Goal: Information Seeking & Learning: Learn about a topic

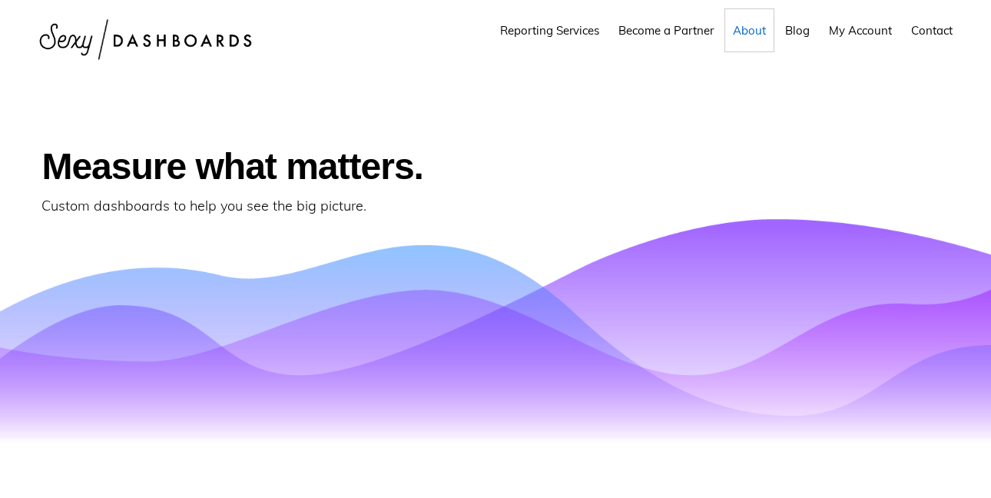
click at [752, 28] on span "About" at bounding box center [749, 30] width 33 height 15
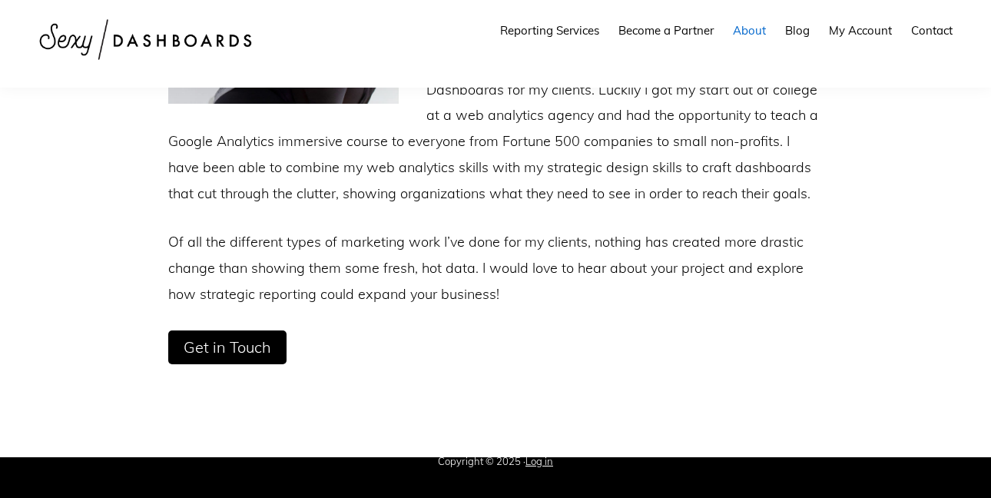
scroll to position [423, 0]
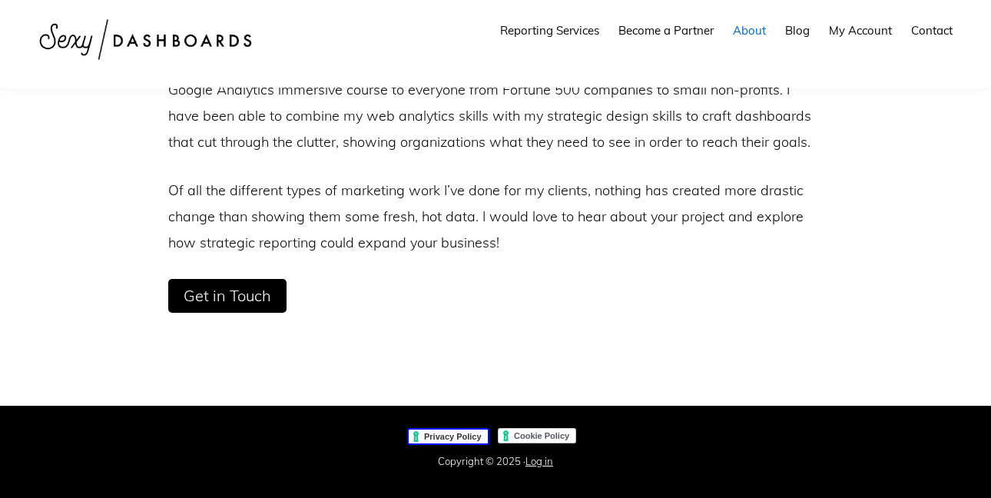
click at [455, 435] on link "Privacy Policy" at bounding box center [448, 436] width 82 height 17
click at [533, 432] on link "Cookie Policy" at bounding box center [538, 436] width 80 height 17
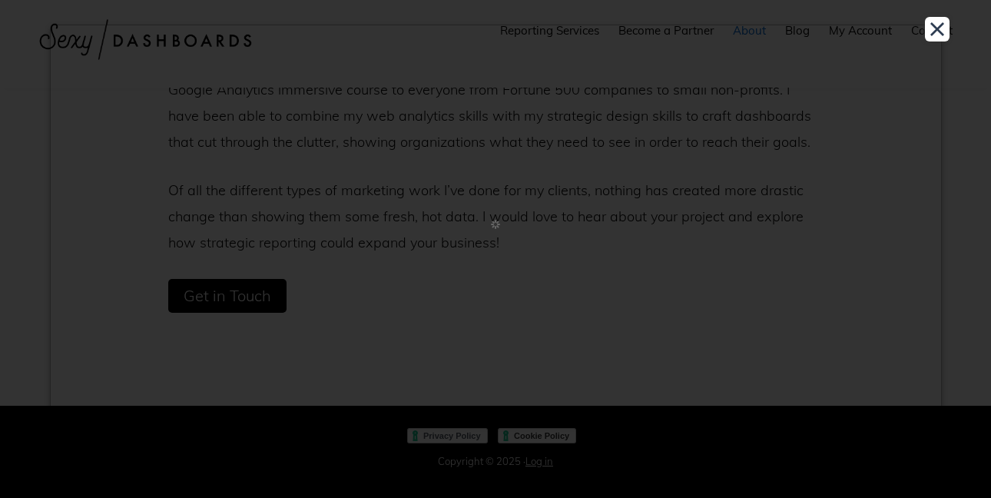
click at [533, 432] on div at bounding box center [495, 249] width 991 height 498
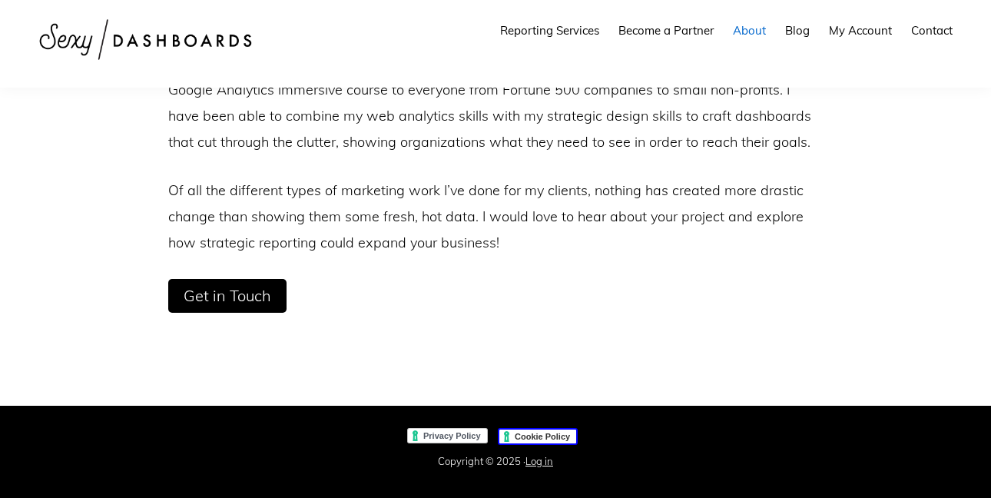
click at [532, 435] on link "Cookie Policy" at bounding box center [538, 436] width 80 height 17
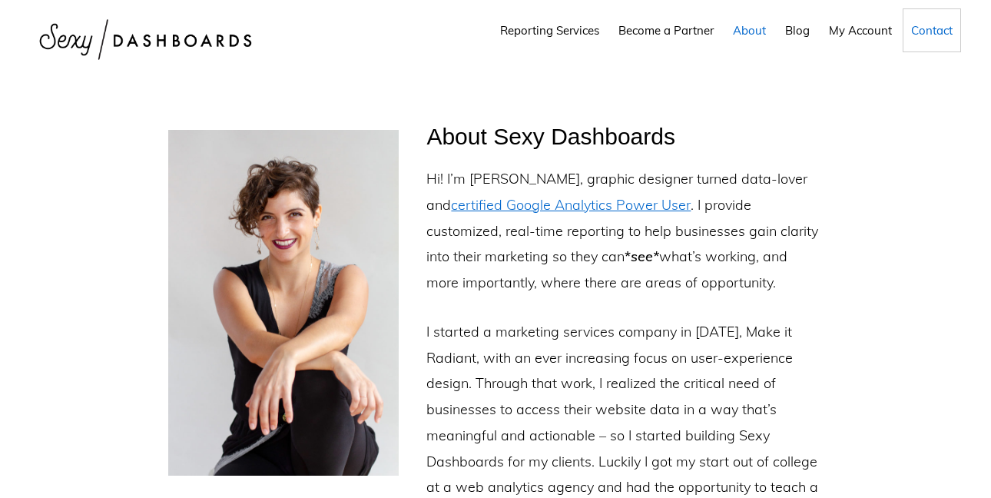
click at [942, 28] on span "Contact" at bounding box center [931, 30] width 41 height 15
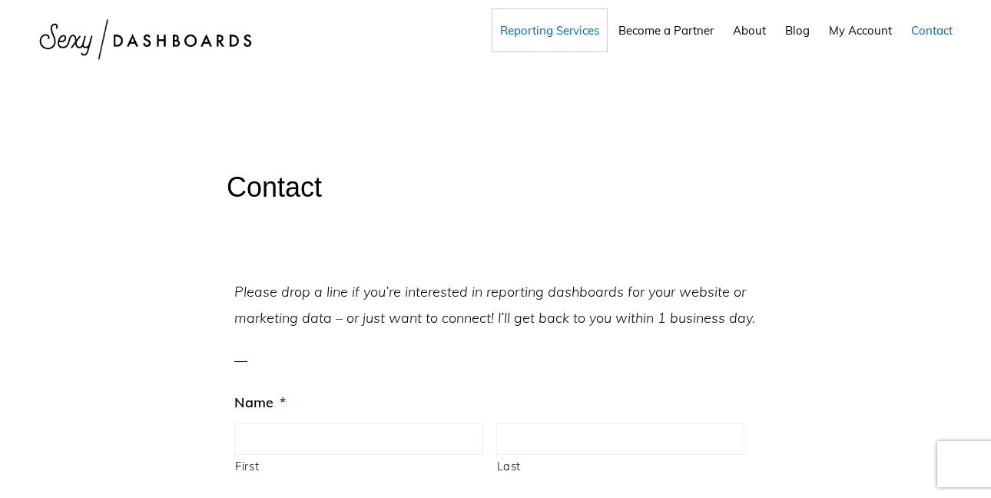
click at [535, 35] on span "Reporting Services" at bounding box center [549, 30] width 99 height 15
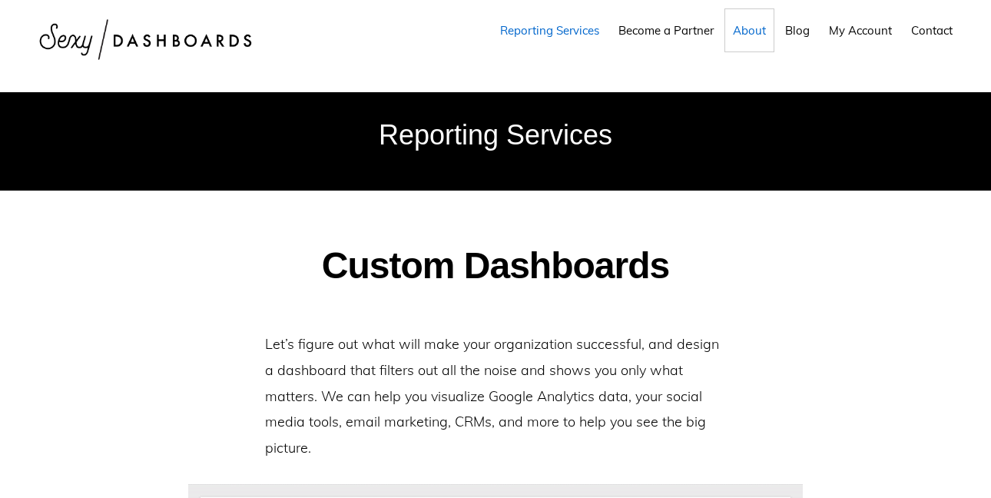
click at [752, 30] on span "About" at bounding box center [749, 30] width 33 height 15
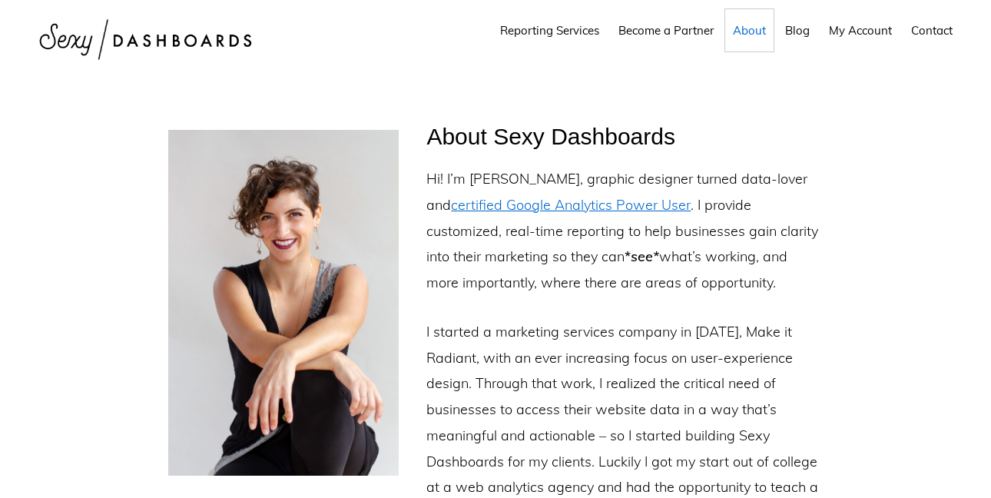
click at [754, 30] on span "About" at bounding box center [749, 30] width 33 height 15
click at [146, 38] on img at bounding box center [146, 40] width 230 height 64
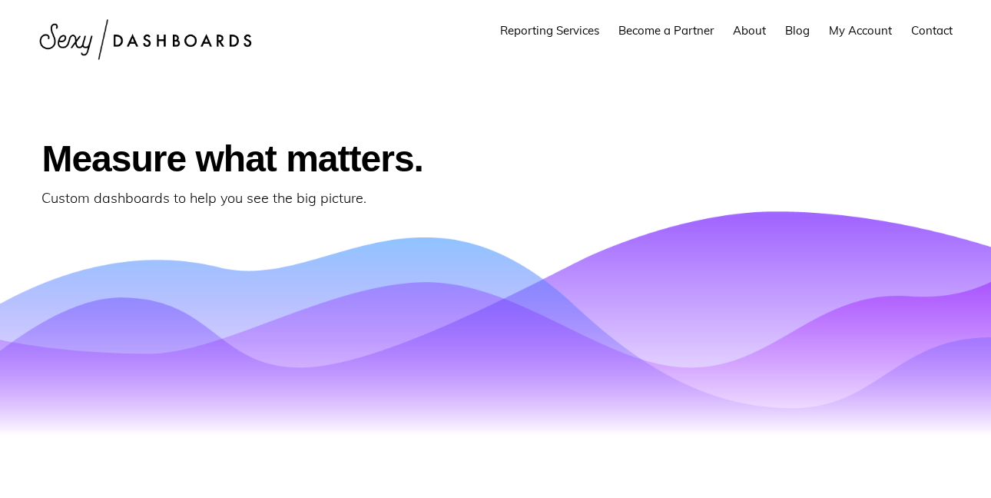
scroll to position [12, 0]
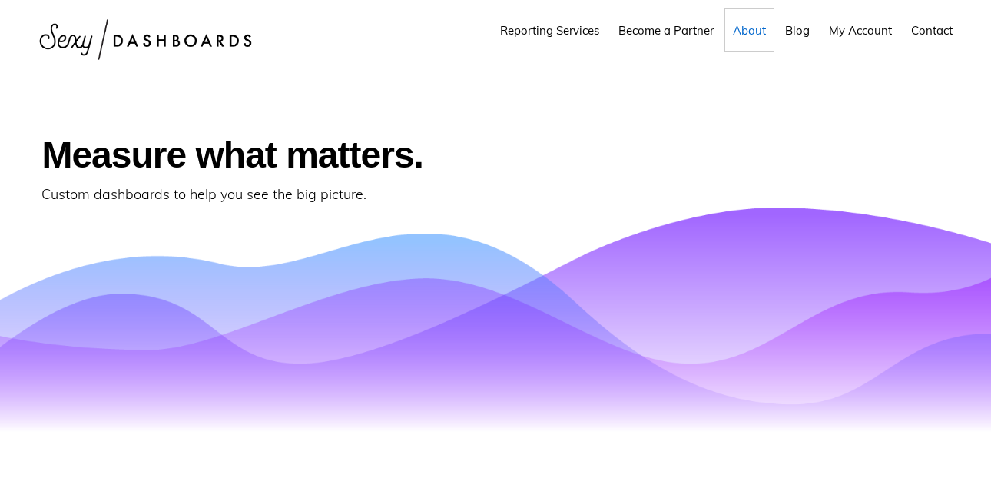
click at [744, 34] on span "About" at bounding box center [749, 30] width 33 height 15
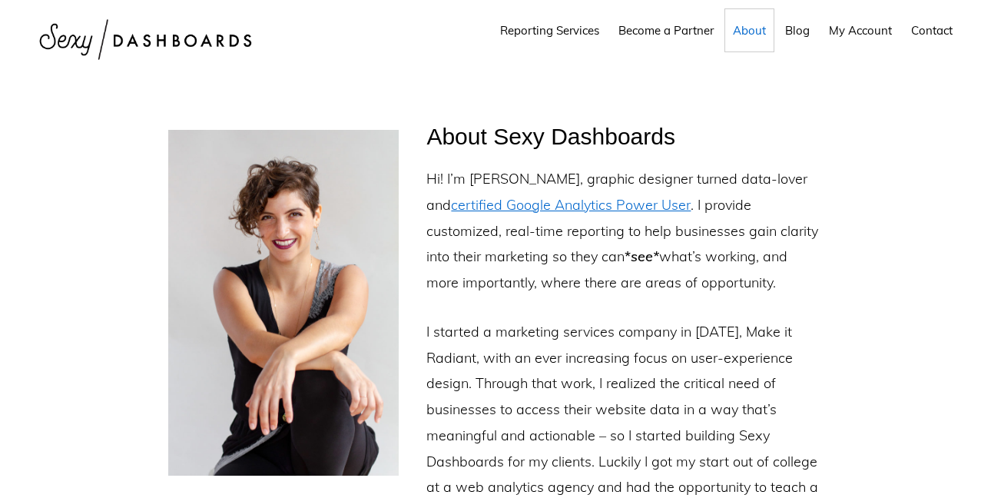
click at [744, 34] on span "About" at bounding box center [749, 30] width 33 height 15
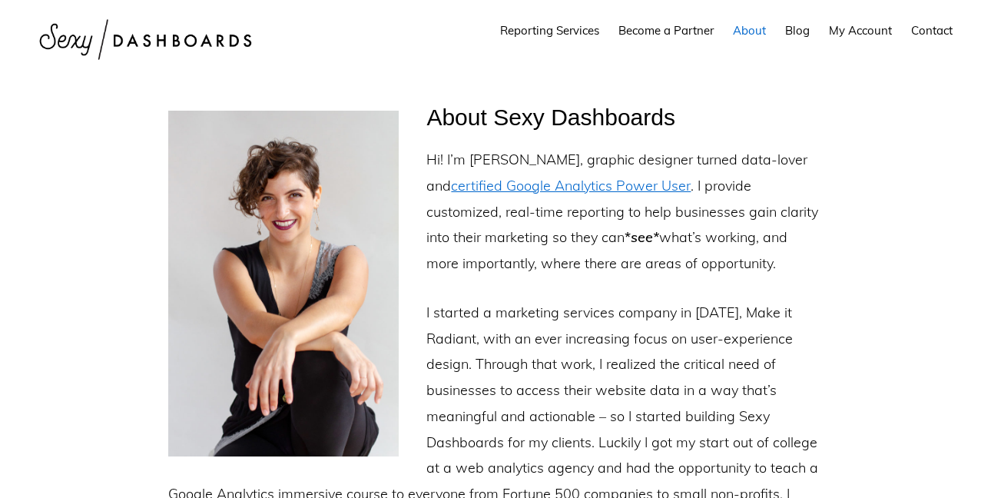
scroll to position [28, 0]
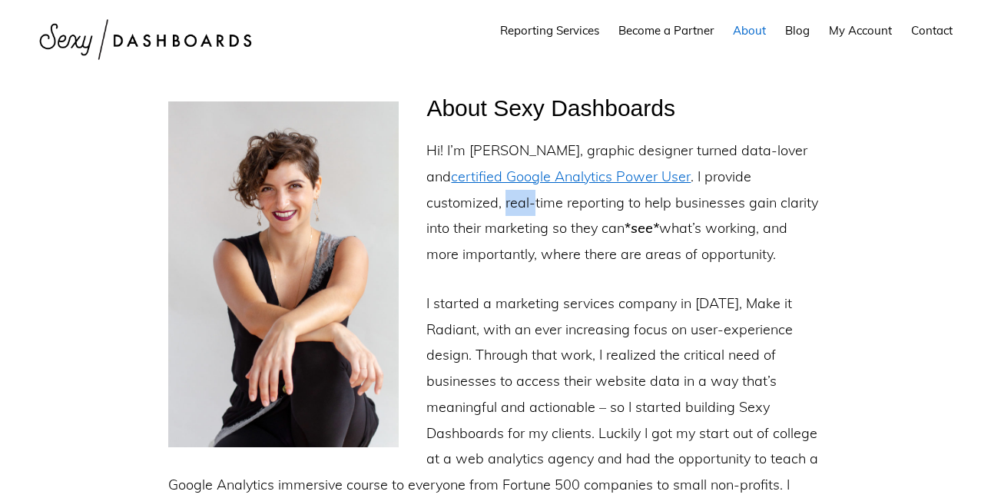
drag, startPoint x: 429, startPoint y: 204, endPoint x: 457, endPoint y: 206, distance: 28.5
click at [457, 206] on p "Hi! I’m [PERSON_NAME], graphic designer turned data-lover and certified Google …" at bounding box center [495, 202] width 654 height 130
drag, startPoint x: 492, startPoint y: 203, endPoint x: 581, endPoint y: 204, distance: 89.1
click at [581, 204] on p "Hi! I’m [PERSON_NAME], graphic designer turned data-lover and certified Google …" at bounding box center [495, 202] width 654 height 130
